Goal: Transaction & Acquisition: Purchase product/service

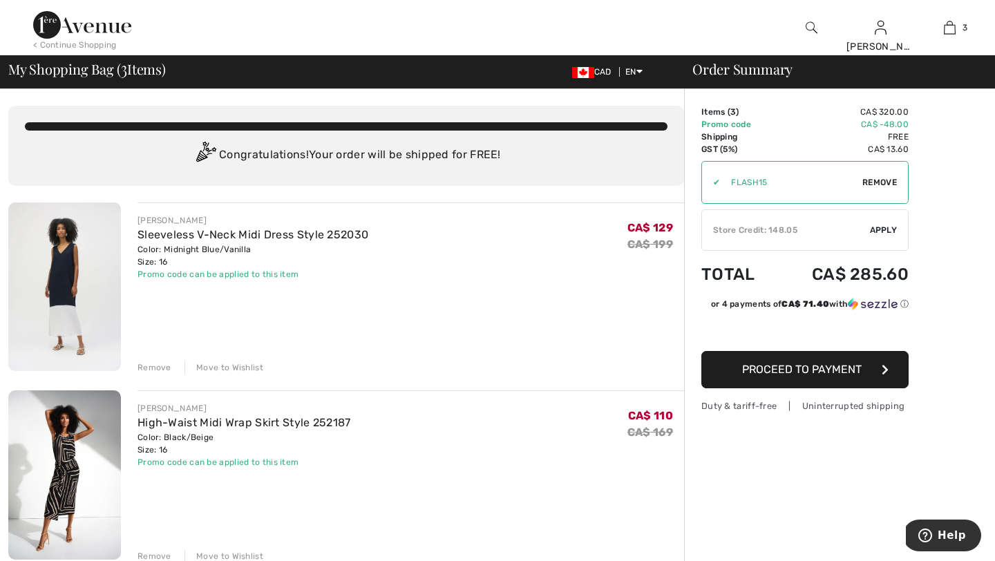
click at [56, 293] on img at bounding box center [64, 286] width 113 height 169
click at [58, 316] on img at bounding box center [64, 286] width 113 height 169
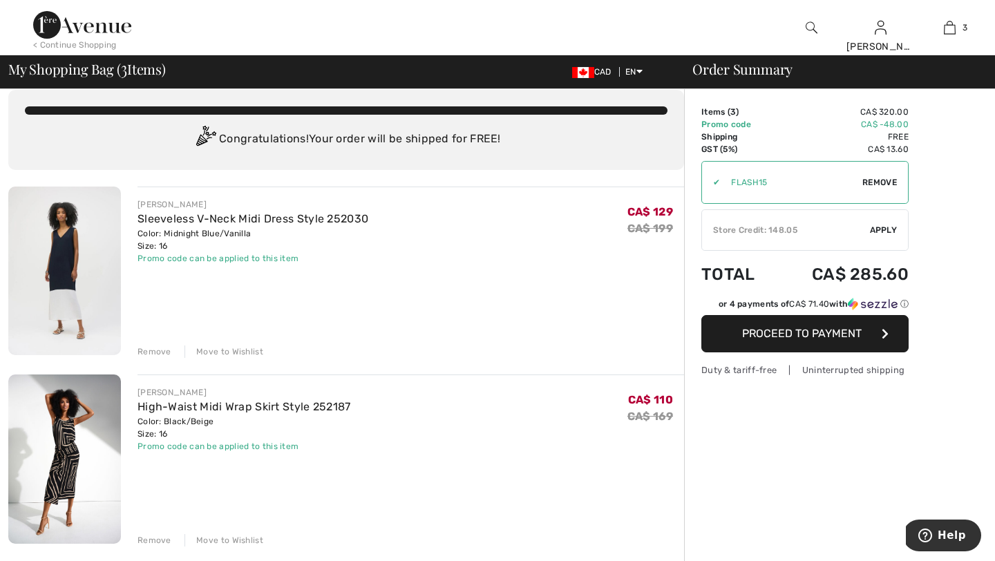
click at [46, 460] on img at bounding box center [64, 458] width 113 height 169
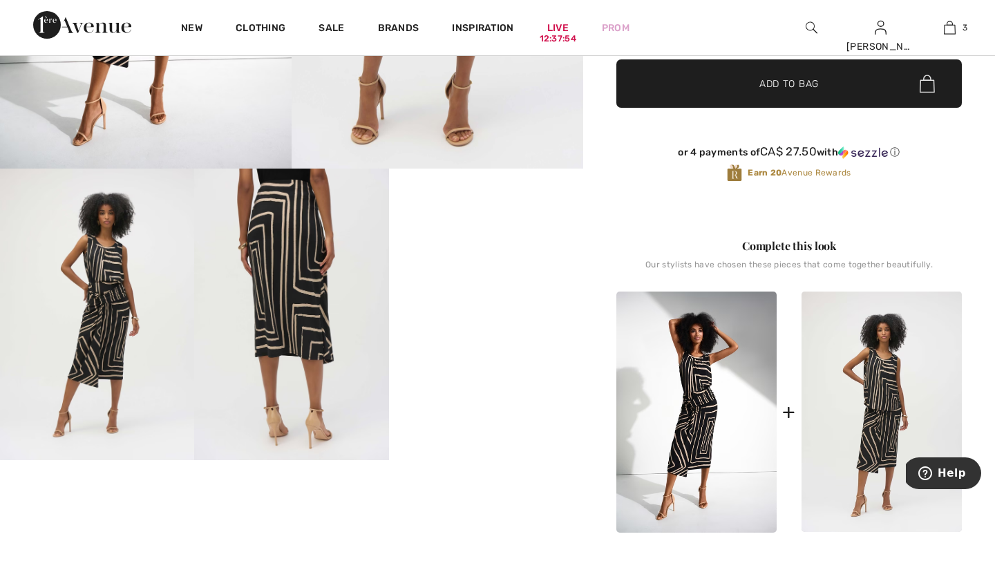
scroll to position [366, 0]
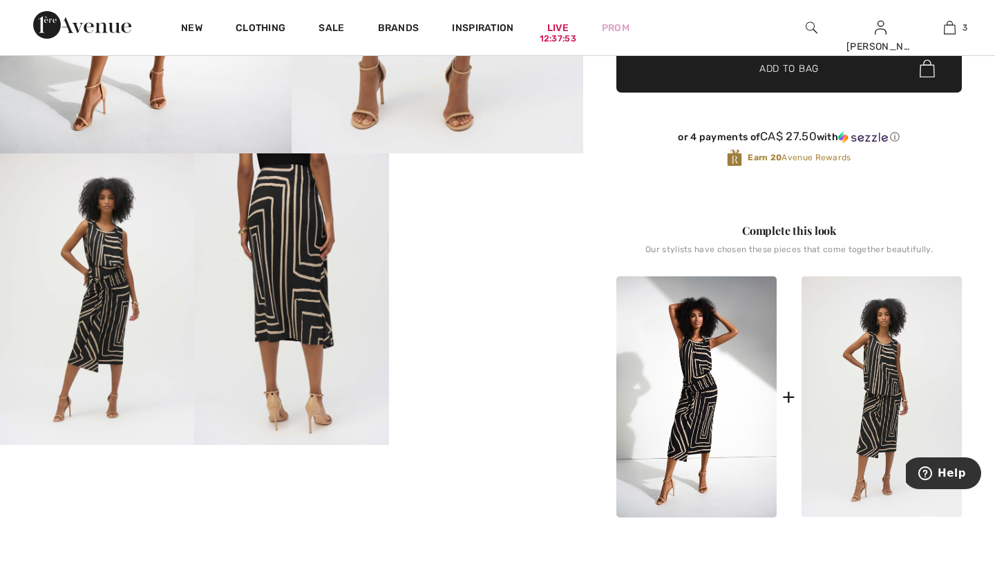
click at [481, 251] on video "Your browser does not support the video tag." at bounding box center [486, 201] width 194 height 97
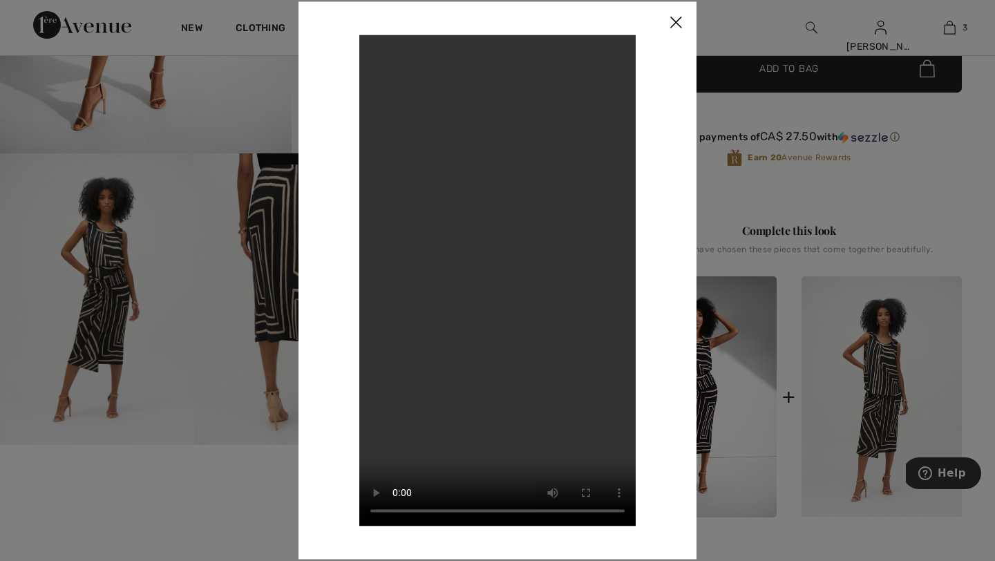
click at [673, 18] on img at bounding box center [675, 22] width 41 height 43
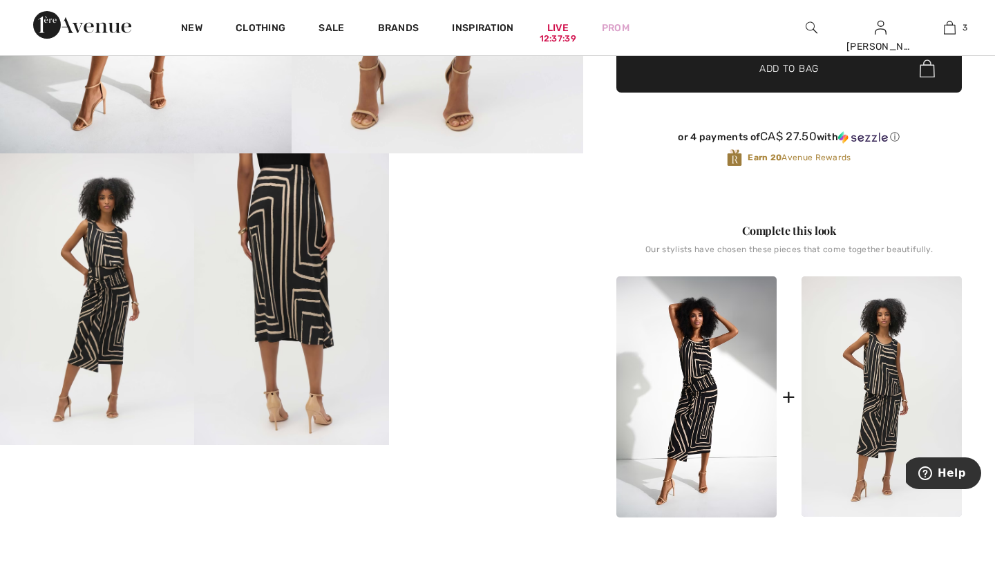
click at [300, 256] on img at bounding box center [291, 298] width 194 height 291
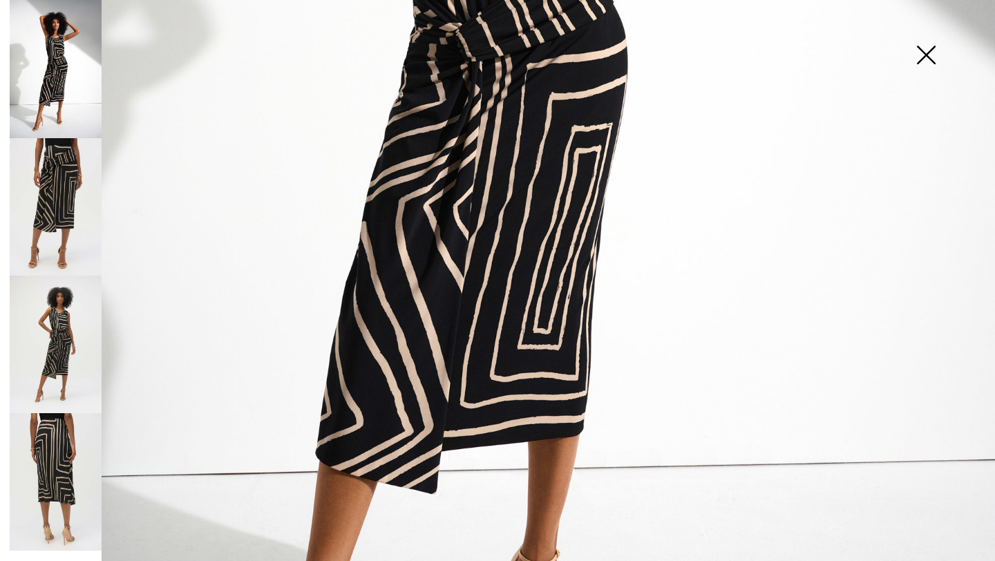
scroll to position [656, 0]
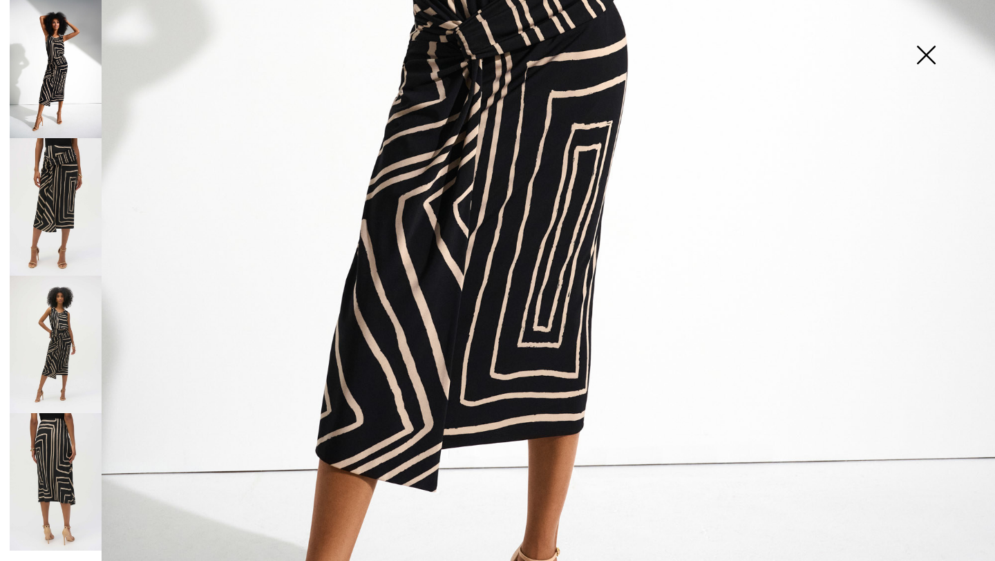
click at [45, 193] on img at bounding box center [56, 206] width 92 height 137
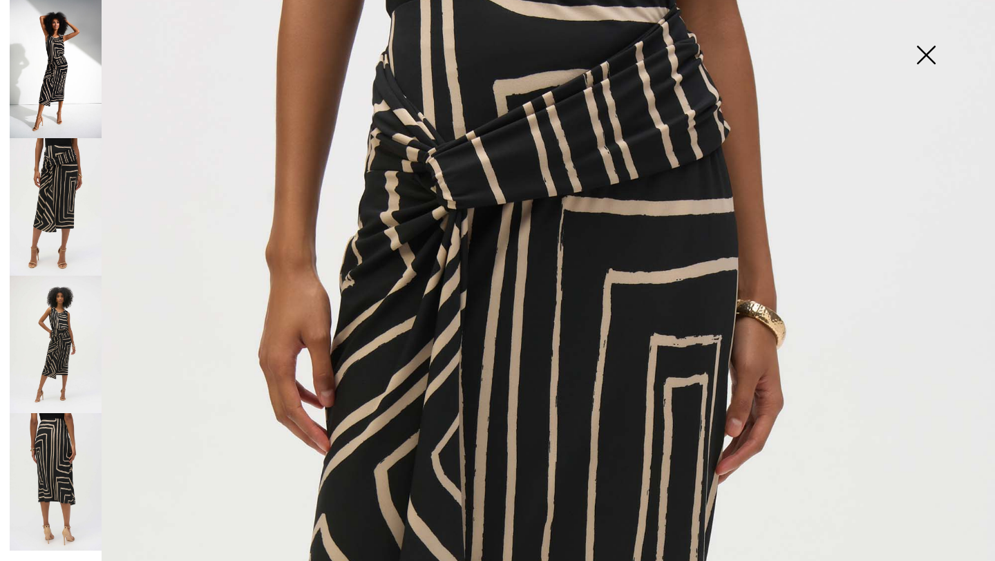
scroll to position [46, 0]
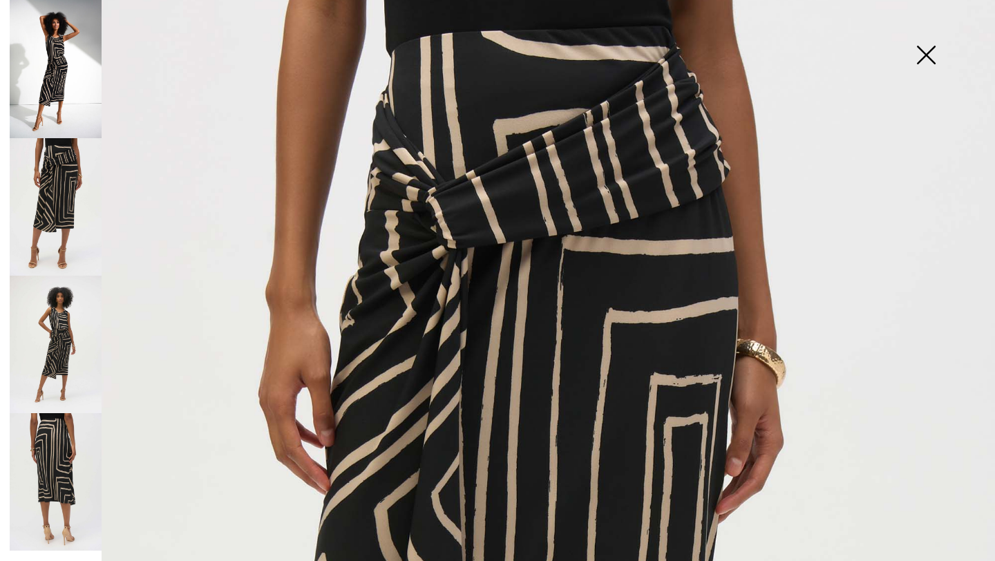
click at [66, 193] on img at bounding box center [56, 206] width 92 height 137
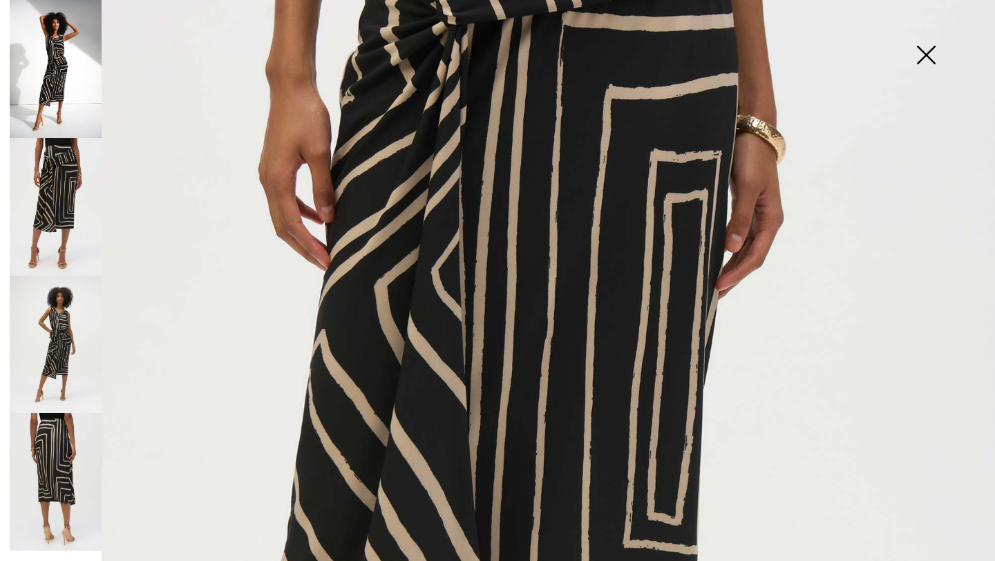
scroll to position [361, 0]
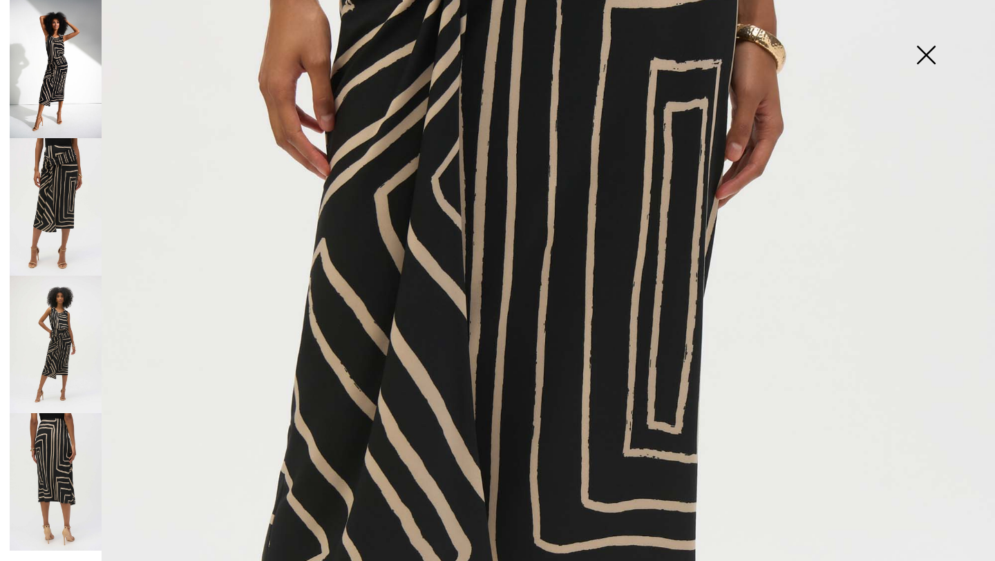
click at [46, 334] on img at bounding box center [56, 344] width 92 height 137
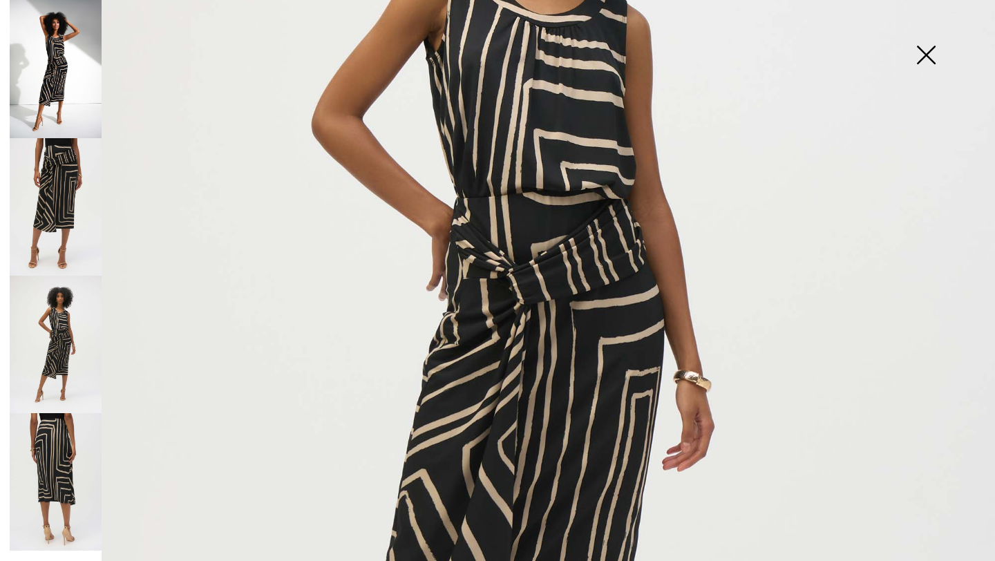
scroll to position [385, 0]
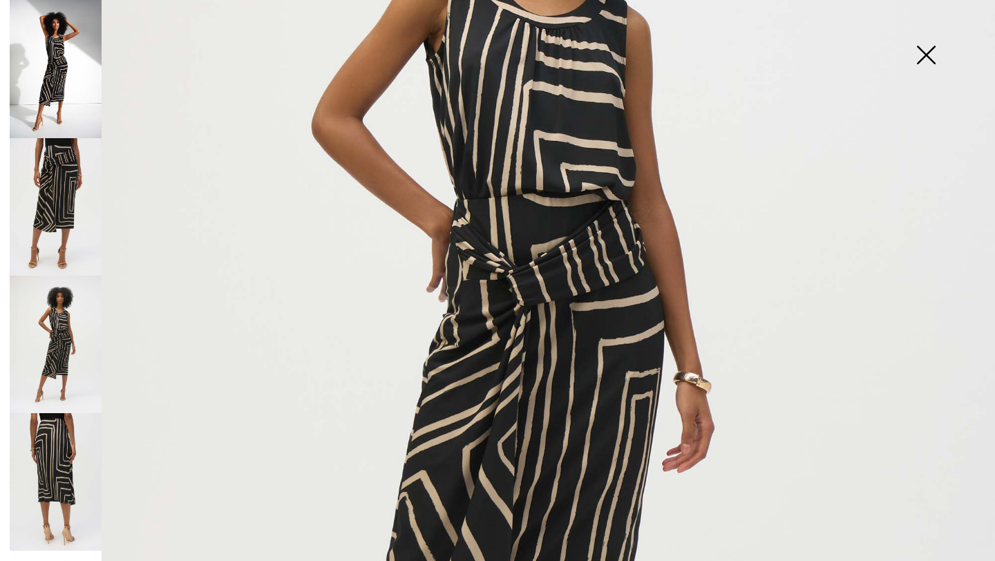
click at [59, 451] on img at bounding box center [56, 481] width 92 height 137
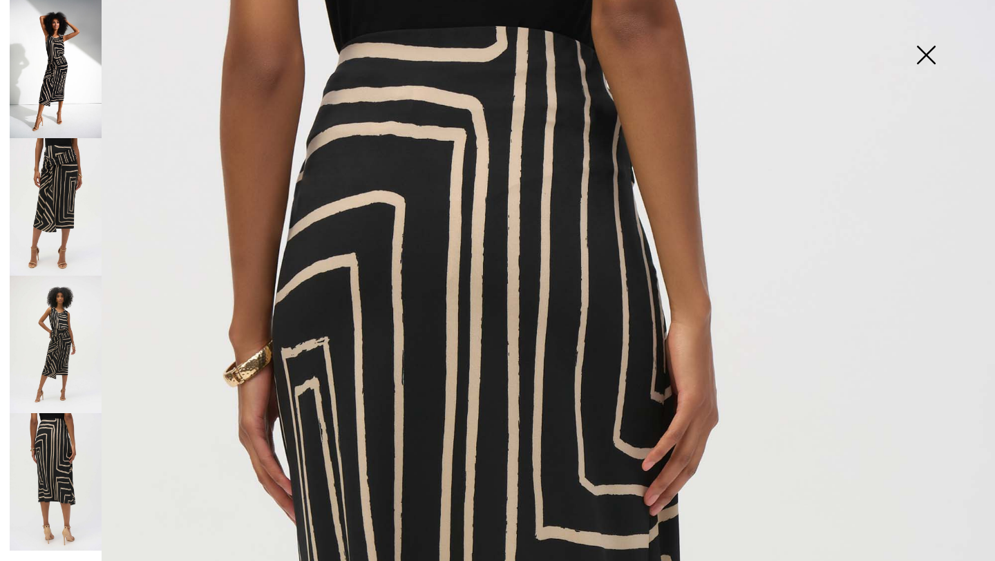
scroll to position [0, 0]
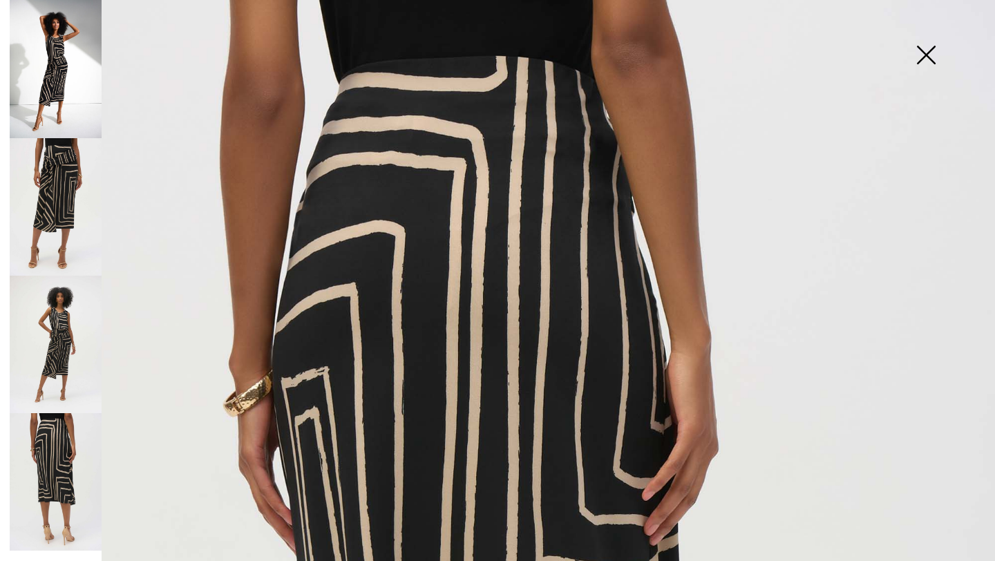
click at [64, 80] on img at bounding box center [56, 69] width 92 height 138
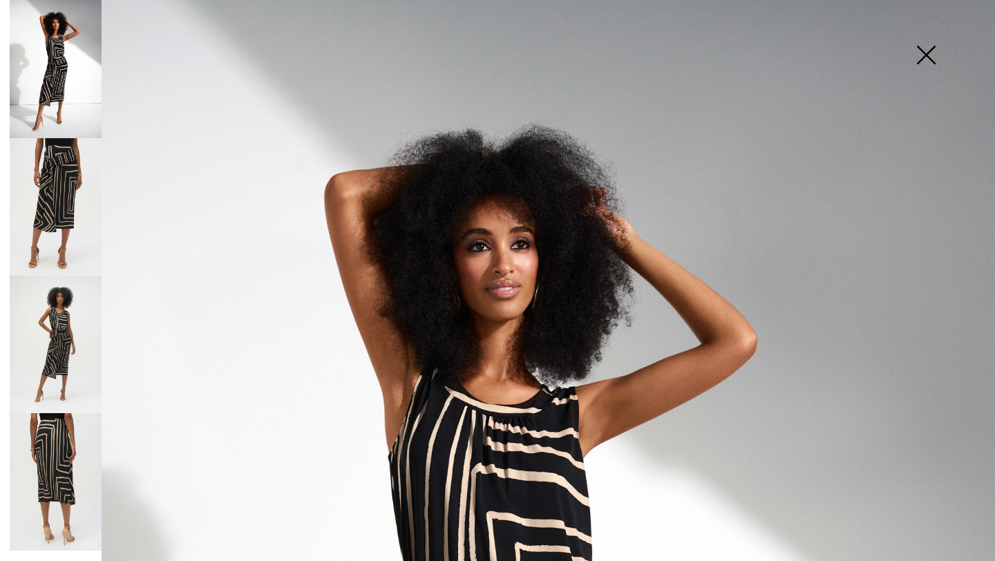
click at [926, 55] on img at bounding box center [925, 56] width 69 height 71
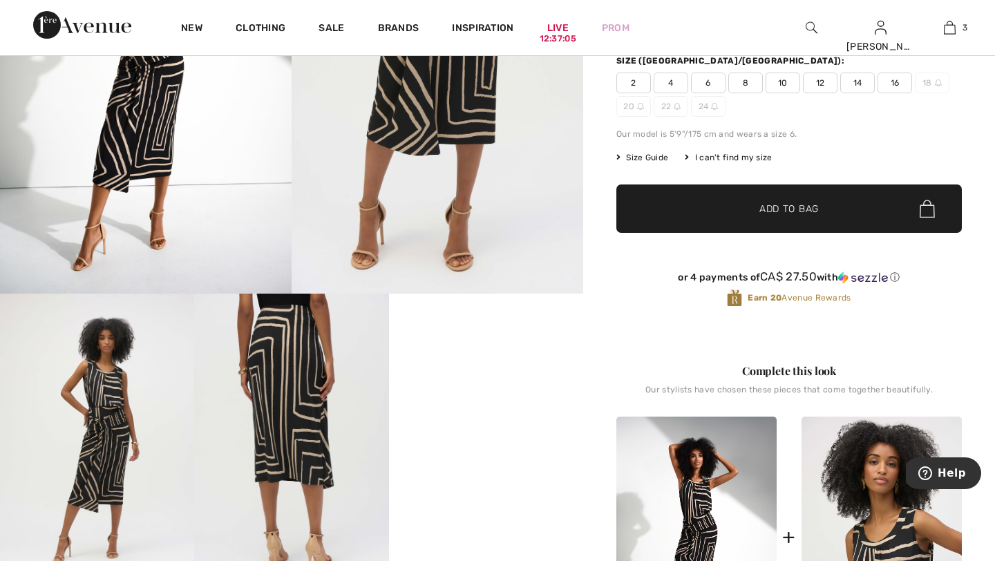
scroll to position [203, 0]
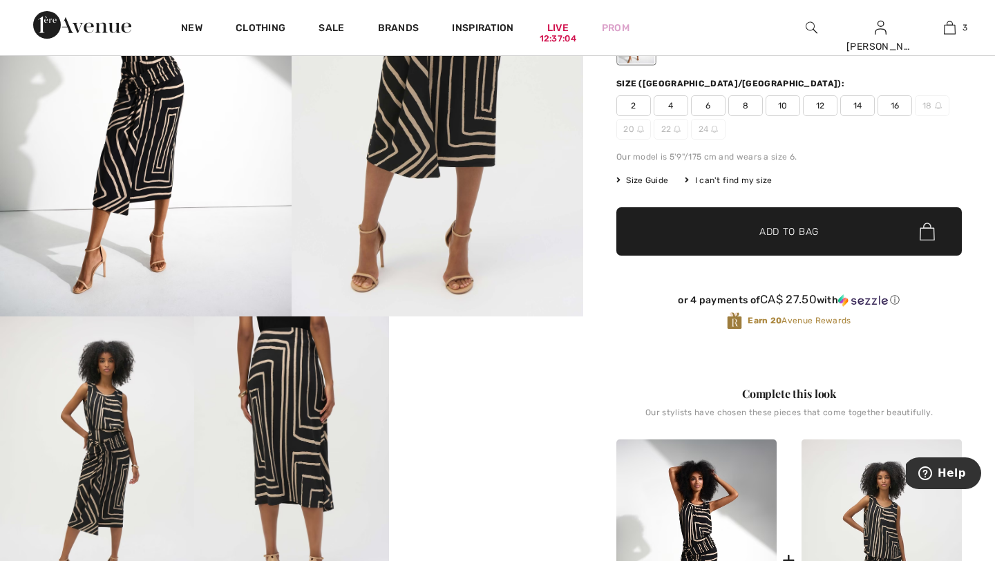
click at [334, 439] on img at bounding box center [291, 461] width 194 height 291
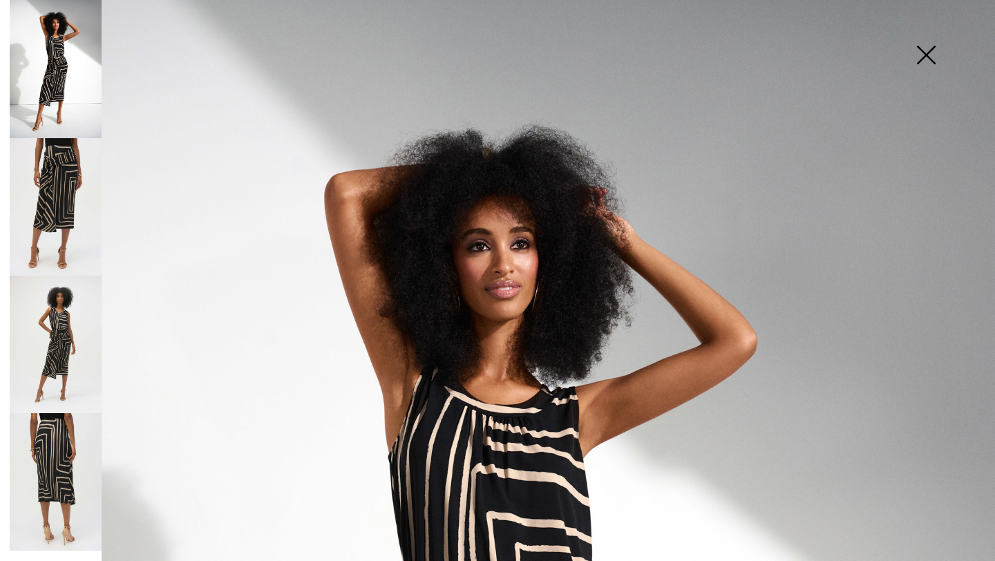
click at [61, 160] on img at bounding box center [56, 206] width 92 height 137
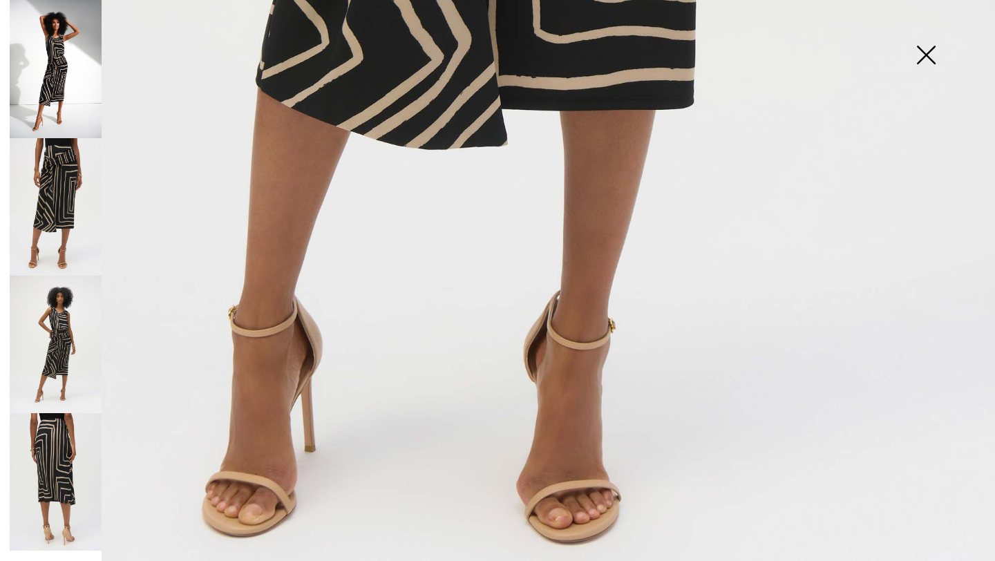
scroll to position [870, 0]
click at [924, 56] on img at bounding box center [925, 56] width 69 height 71
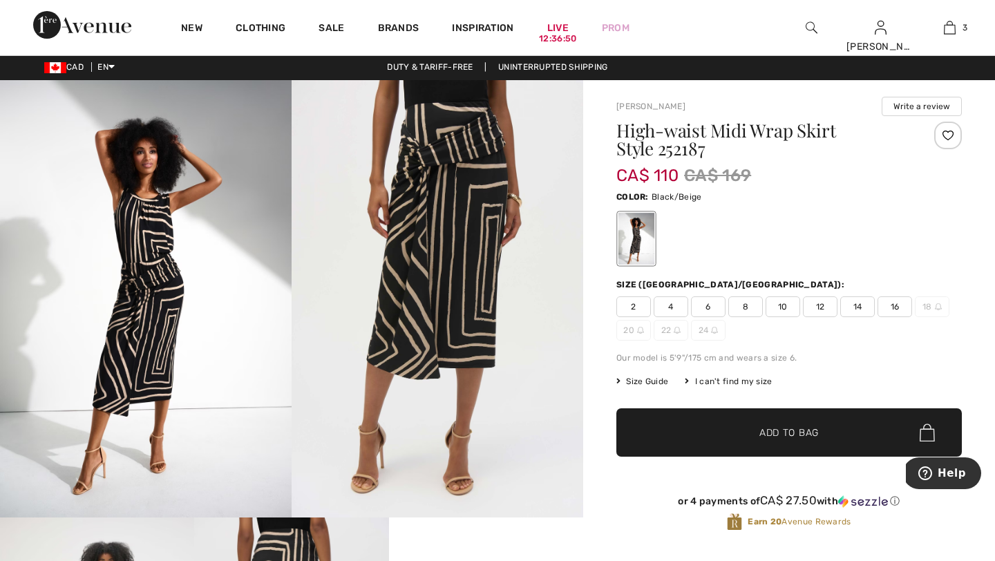
scroll to position [0, 0]
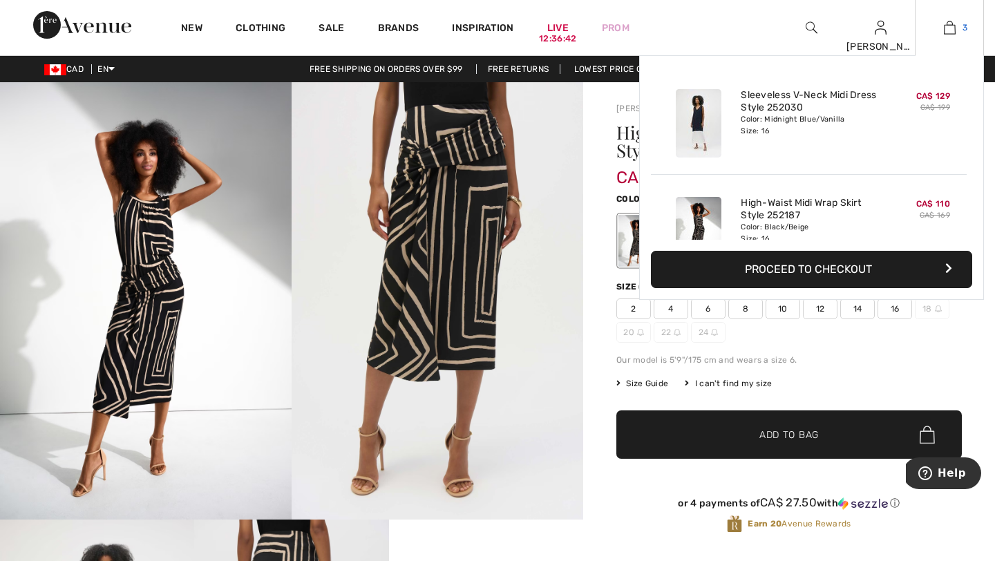
click at [948, 28] on img at bounding box center [949, 27] width 12 height 17
click at [949, 30] on img at bounding box center [949, 27] width 12 height 17
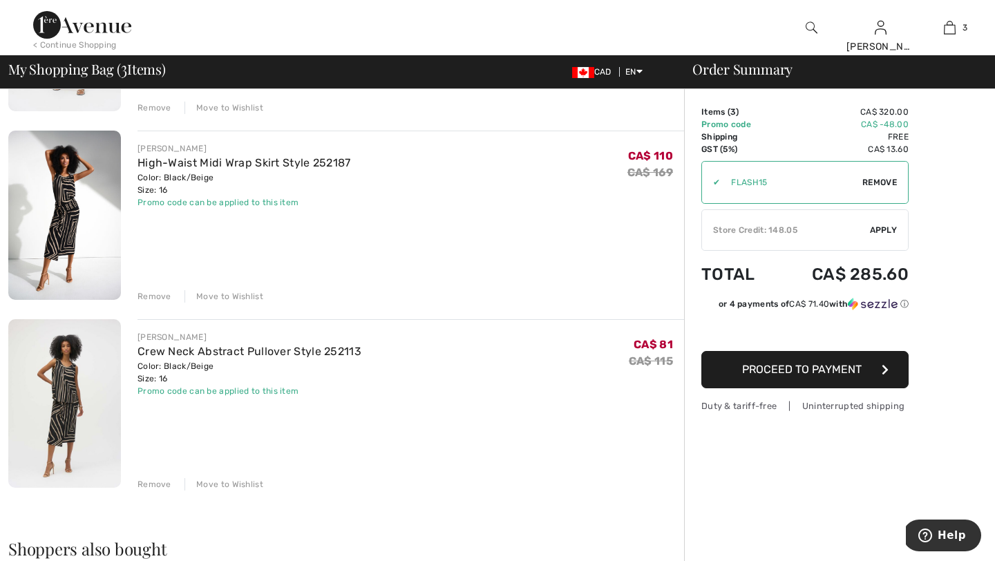
scroll to position [259, 0]
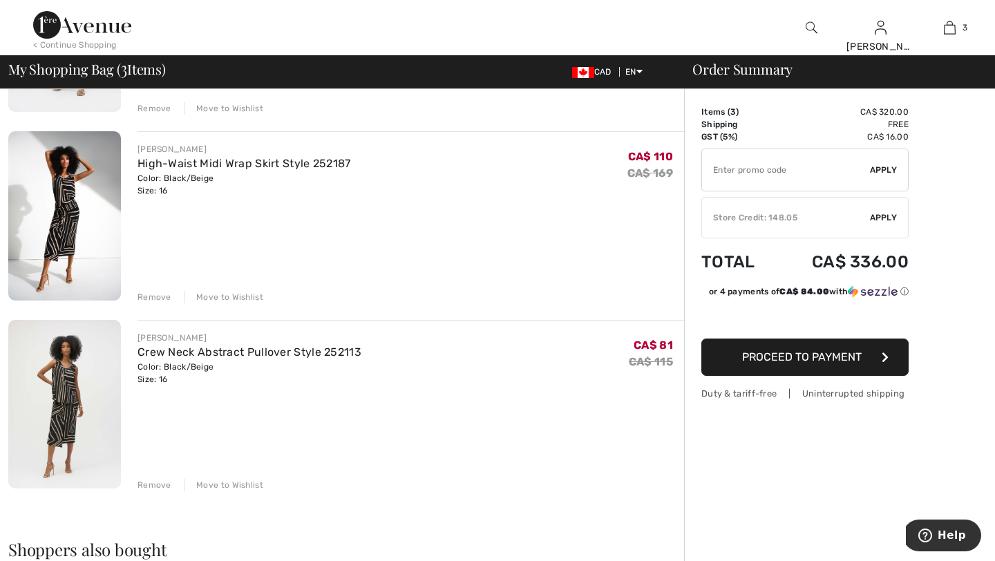
type input "FLASH15"
type input "NEW15"
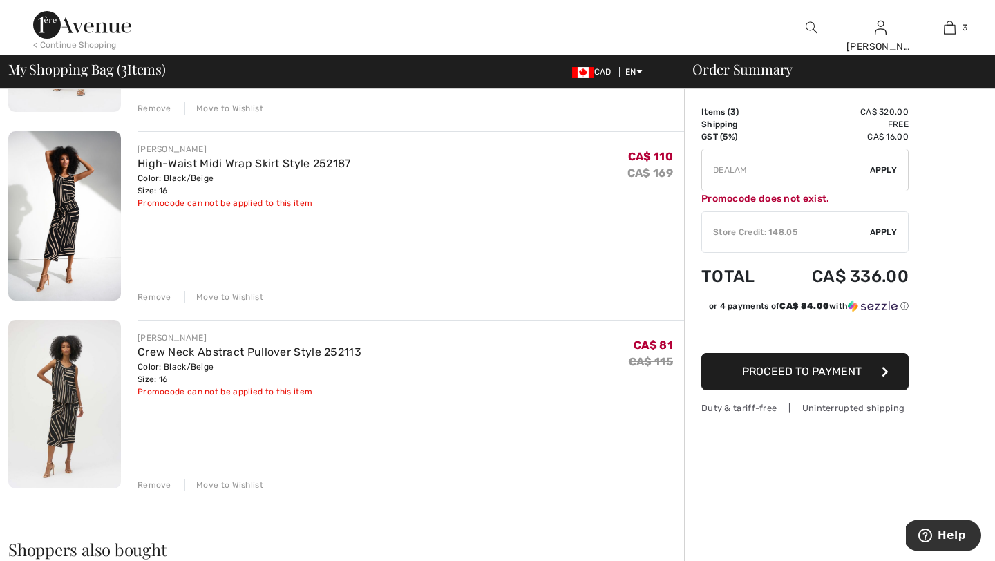
type input "FREEDENIMBAG"
type input "FREEXPRESS"
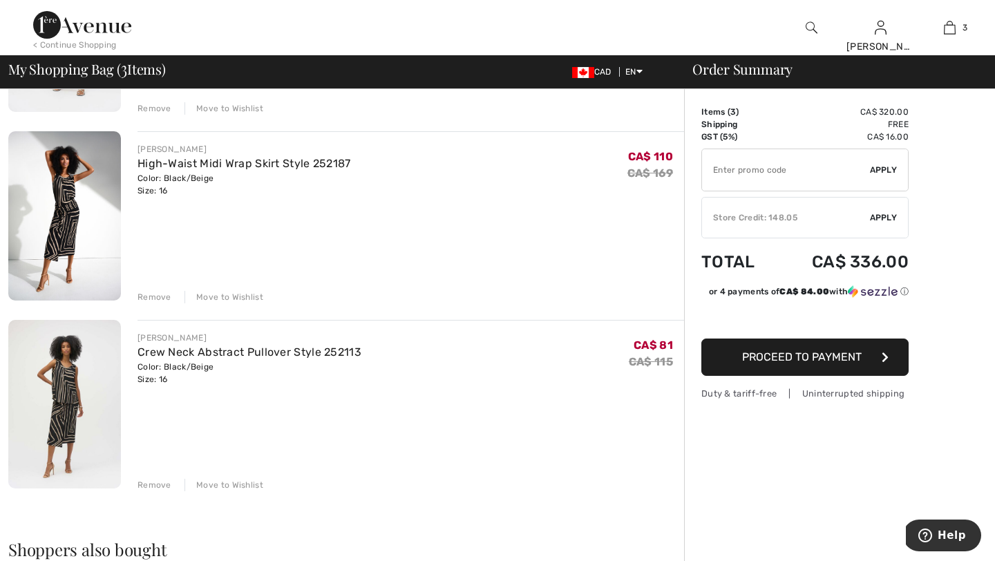
type input "FLASH15"
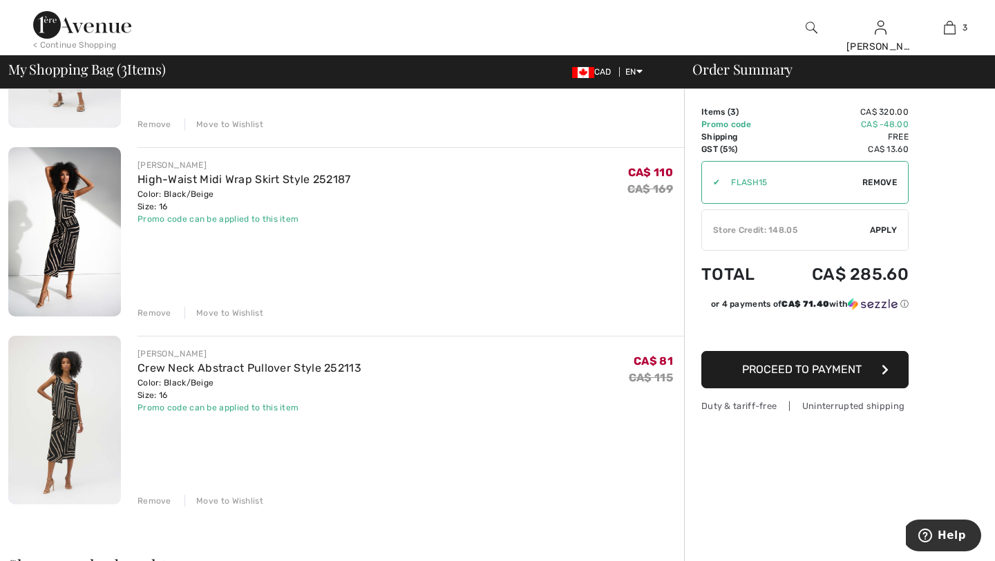
scroll to position [246, 0]
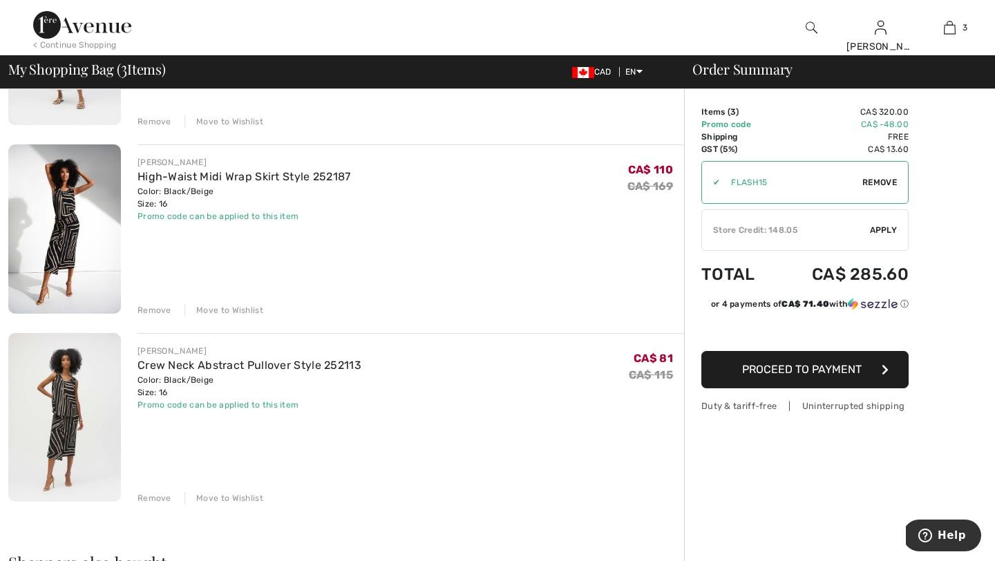
click at [888, 229] on span "Apply" at bounding box center [884, 230] width 28 height 12
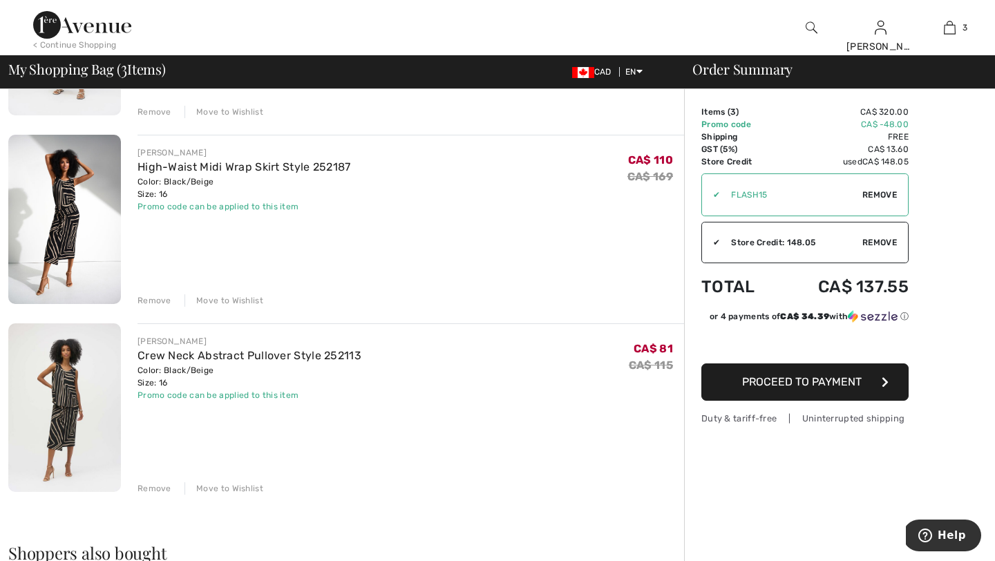
scroll to position [258, 0]
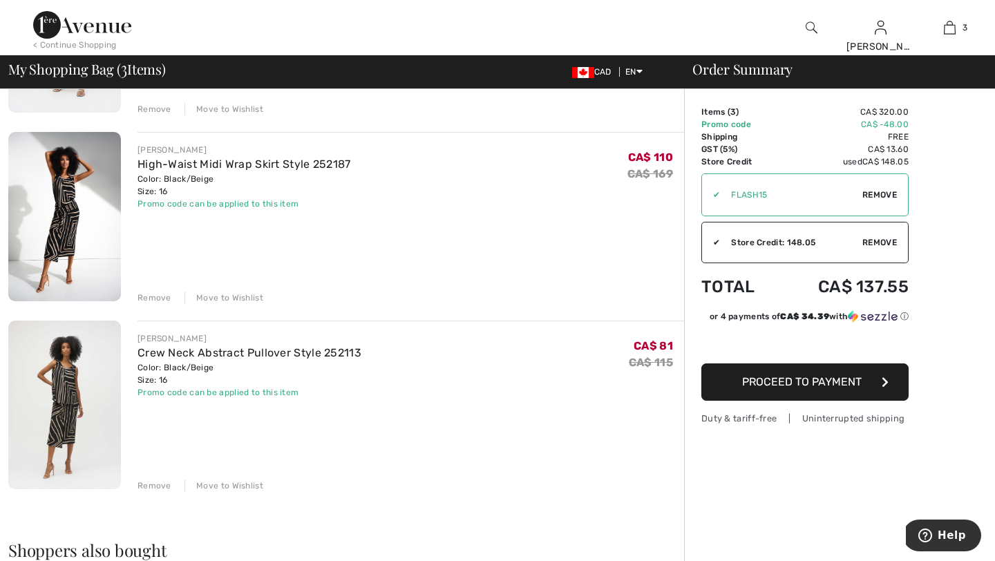
click at [806, 381] on span "Proceed to Payment" at bounding box center [801, 381] width 119 height 13
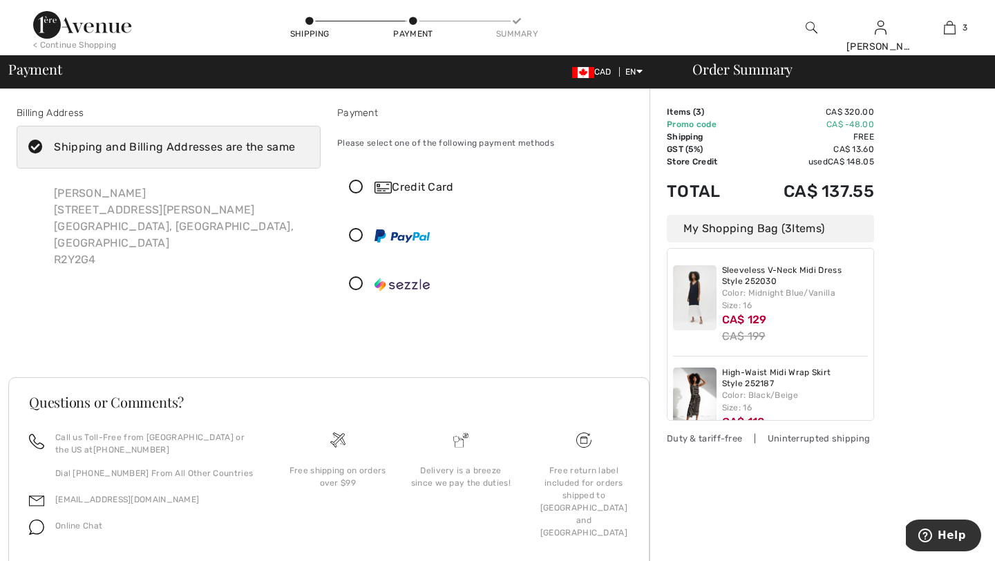
click at [421, 186] on div "Credit Card" at bounding box center [502, 187] width 257 height 17
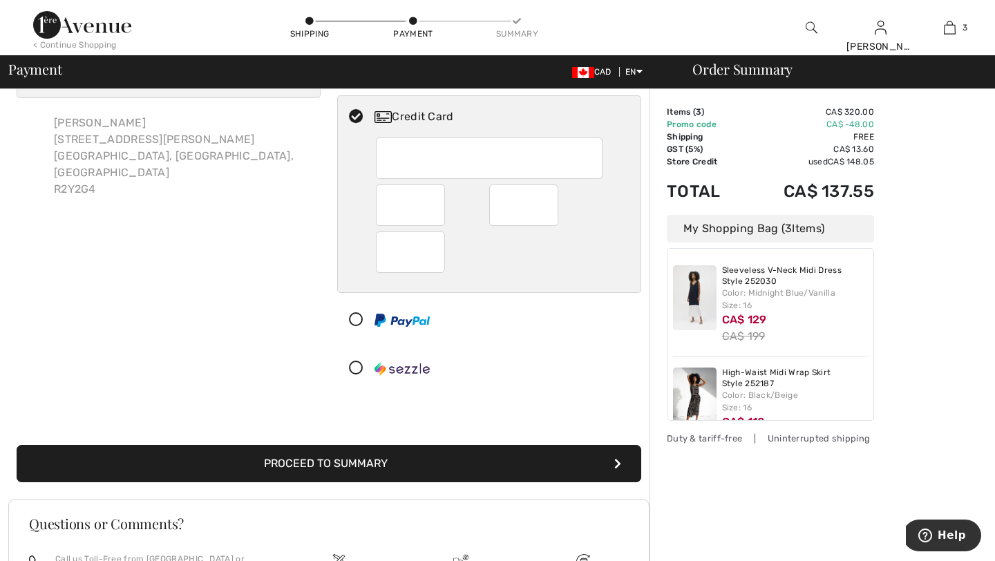
scroll to position [86, 0]
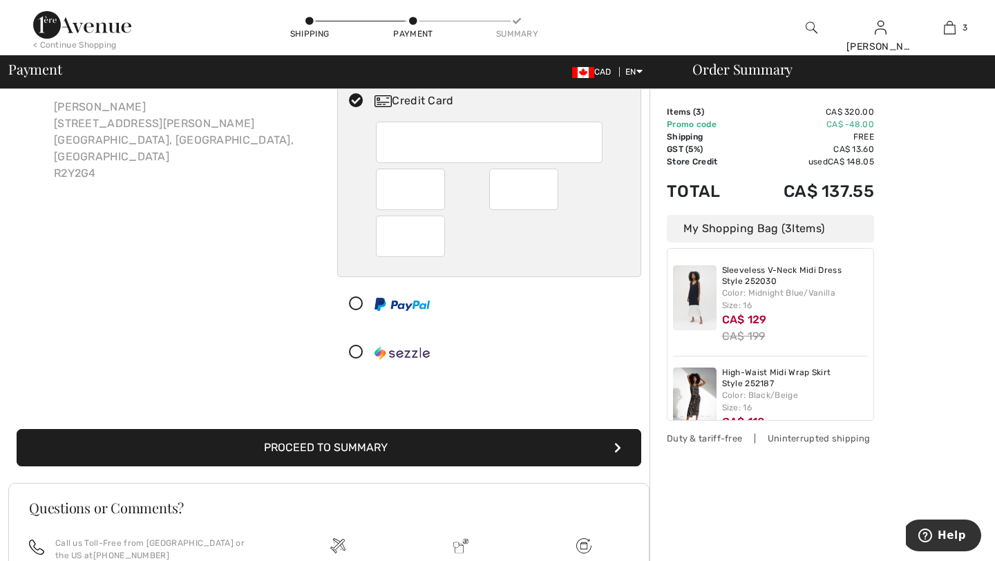
click at [325, 450] on button "Proceed to Summary" at bounding box center [329, 447] width 624 height 37
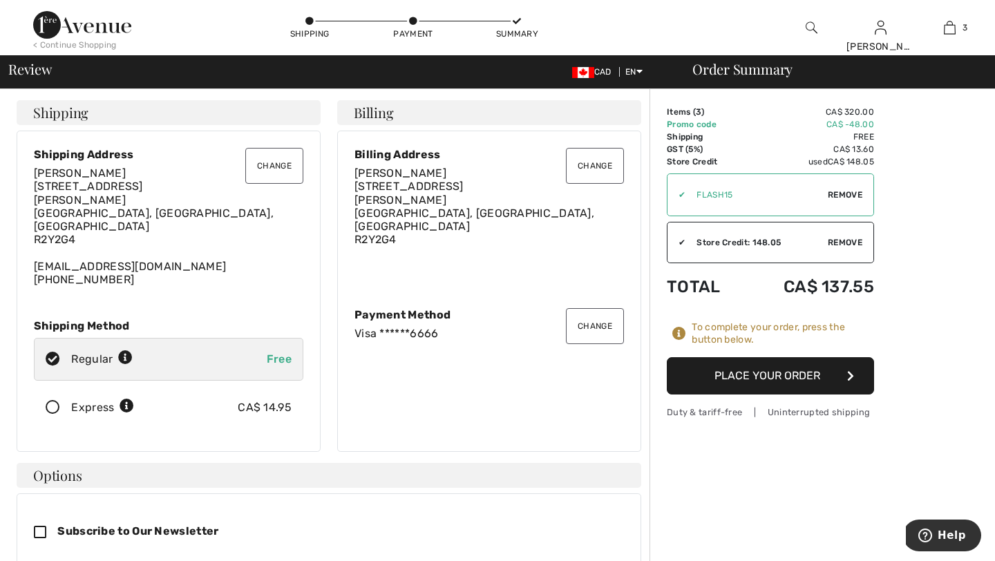
click at [791, 376] on button "Place Your Order" at bounding box center [769, 375] width 207 height 37
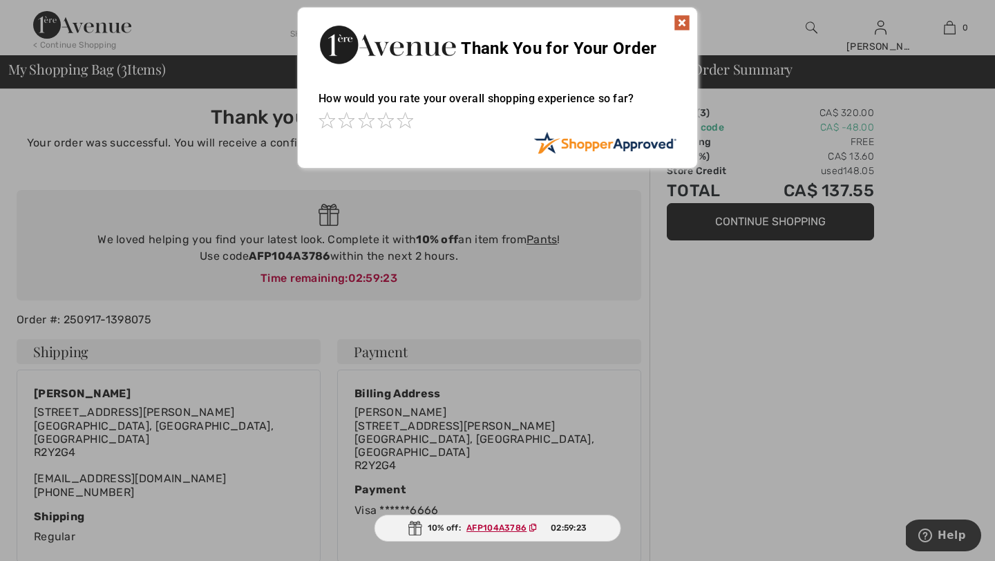
click at [683, 23] on img at bounding box center [681, 23] width 17 height 17
